Goal: Task Accomplishment & Management: Complete application form

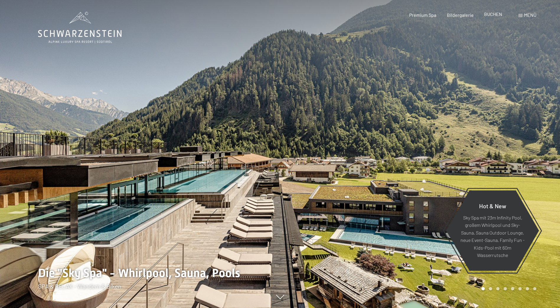
click at [490, 14] on span "BUCHEN" at bounding box center [493, 14] width 18 height 6
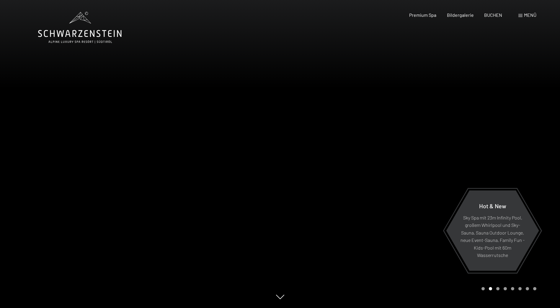
click at [525, 17] on span "Menü" at bounding box center [530, 15] width 12 height 6
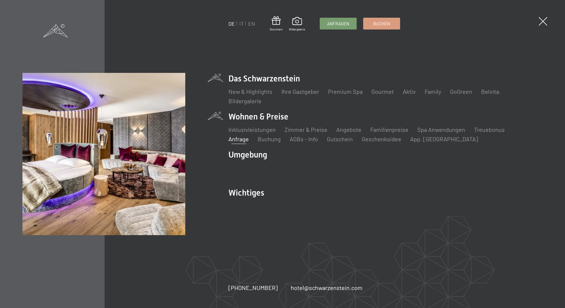
click at [249, 136] on link "Anfrage" at bounding box center [238, 139] width 20 height 7
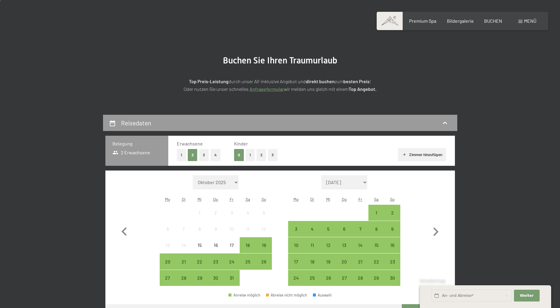
scroll to position [89, 0]
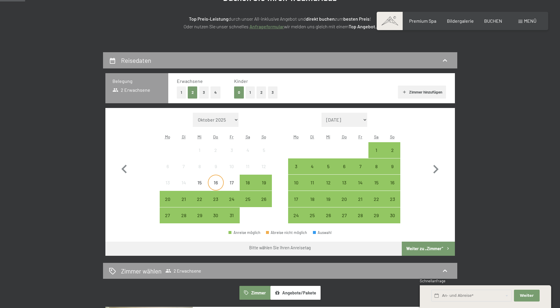
click at [214, 184] on div "16" at bounding box center [216, 187] width 15 height 15
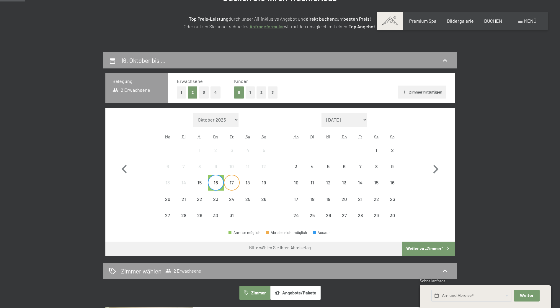
click at [232, 185] on div "17" at bounding box center [231, 187] width 15 height 15
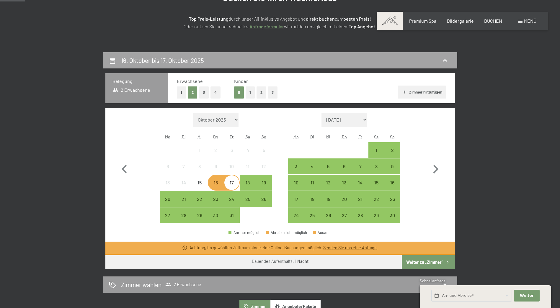
click at [444, 61] on icon at bounding box center [445, 60] width 4 height 2
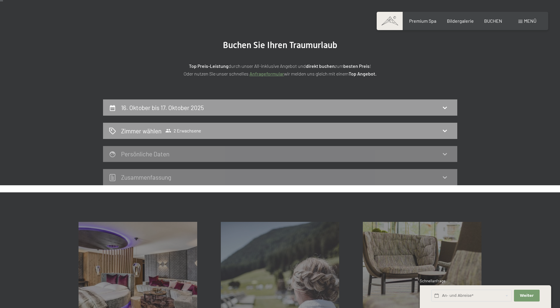
scroll to position [118, 0]
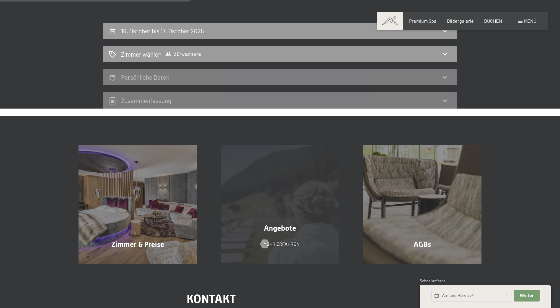
click at [282, 230] on span "Angebote" at bounding box center [280, 228] width 32 height 9
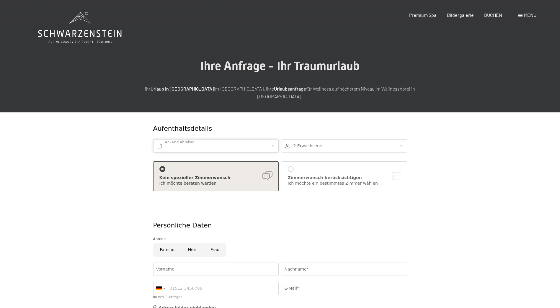
click at [195, 139] on input "text" at bounding box center [216, 145] width 126 height 13
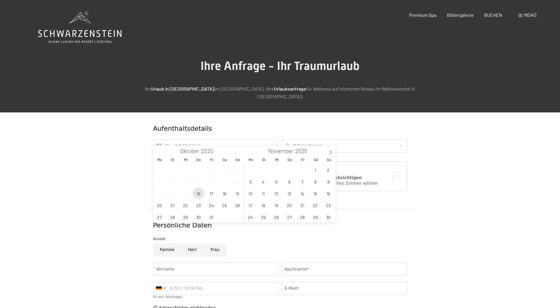
click at [199, 195] on span "16" at bounding box center [199, 194] width 12 height 12
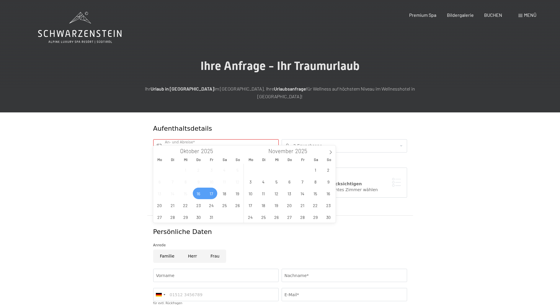
click at [210, 194] on span "17" at bounding box center [212, 194] width 12 height 12
type input "Do. 16.10.2025 - Fr. 17.10.2025"
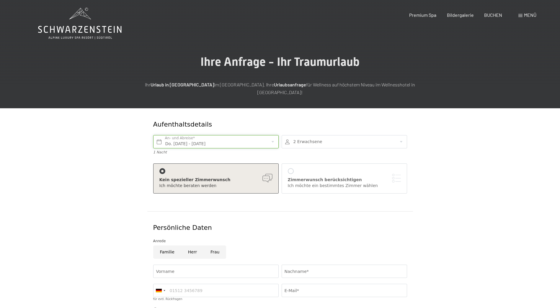
scroll to position [89, 0]
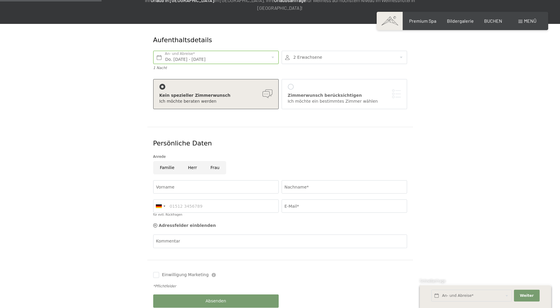
click at [192, 161] on input "Herr" at bounding box center [192, 167] width 22 height 13
radio input "true"
click at [185, 180] on input "Vorname" at bounding box center [216, 186] width 126 height 13
type input "Gustav"
type input "Rudiferia"
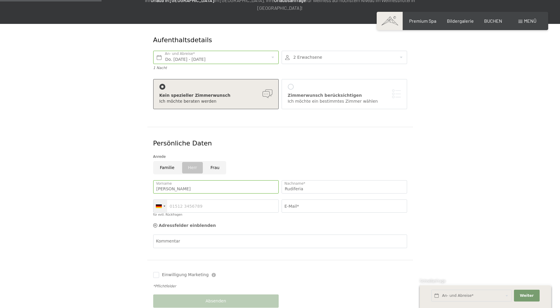
click at [163, 200] on div at bounding box center [161, 206] width 14 height 13
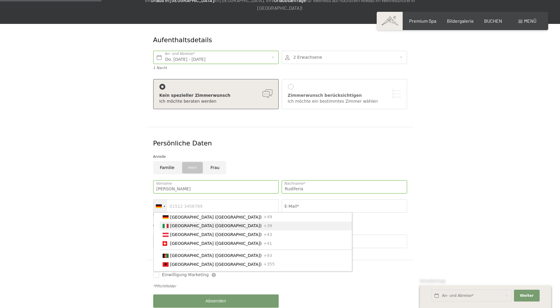
click at [174, 224] on span "[GEOGRAPHIC_DATA] ([GEOGRAPHIC_DATA])" at bounding box center [216, 226] width 92 height 5
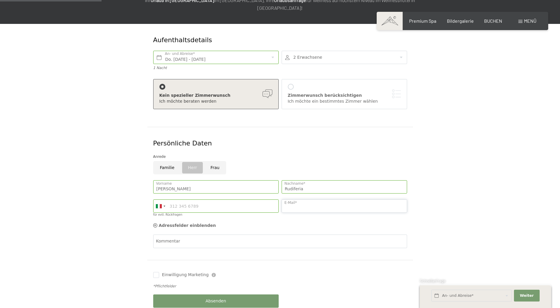
click at [298, 200] on input "E-Mail*" at bounding box center [345, 206] width 126 height 13
type input "gustav@stoeres.it"
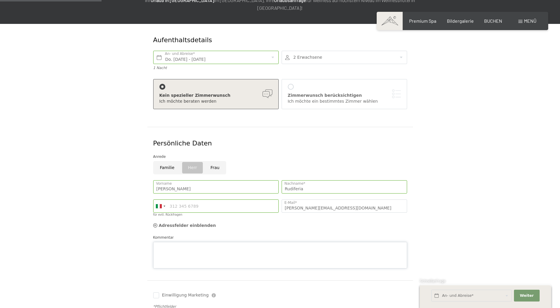
click at [277, 235] on div "Kommentar" at bounding box center [280, 252] width 254 height 34
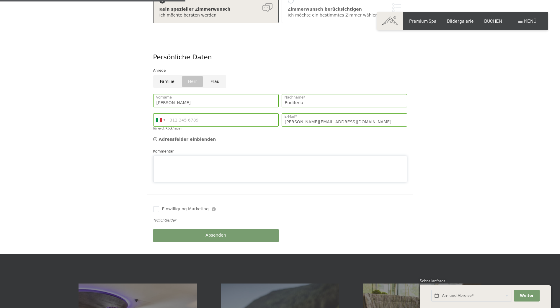
scroll to position [177, 0]
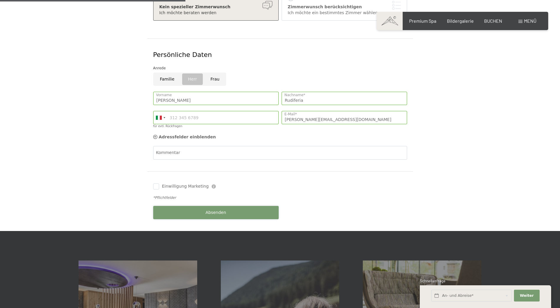
click at [216, 228] on div "Buchen Anfragen Premium Spa Bildergalerie BUCHEN Menü DE IT EN Gutschein Bilder…" at bounding box center [280, 241] width 560 height 837
click at [217, 210] on span "Absenden" at bounding box center [216, 213] width 21 height 6
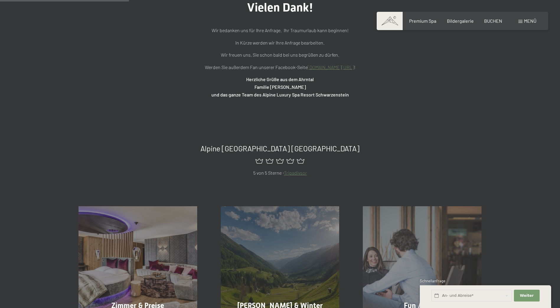
scroll to position [89, 0]
